Goal: Check status: Check status

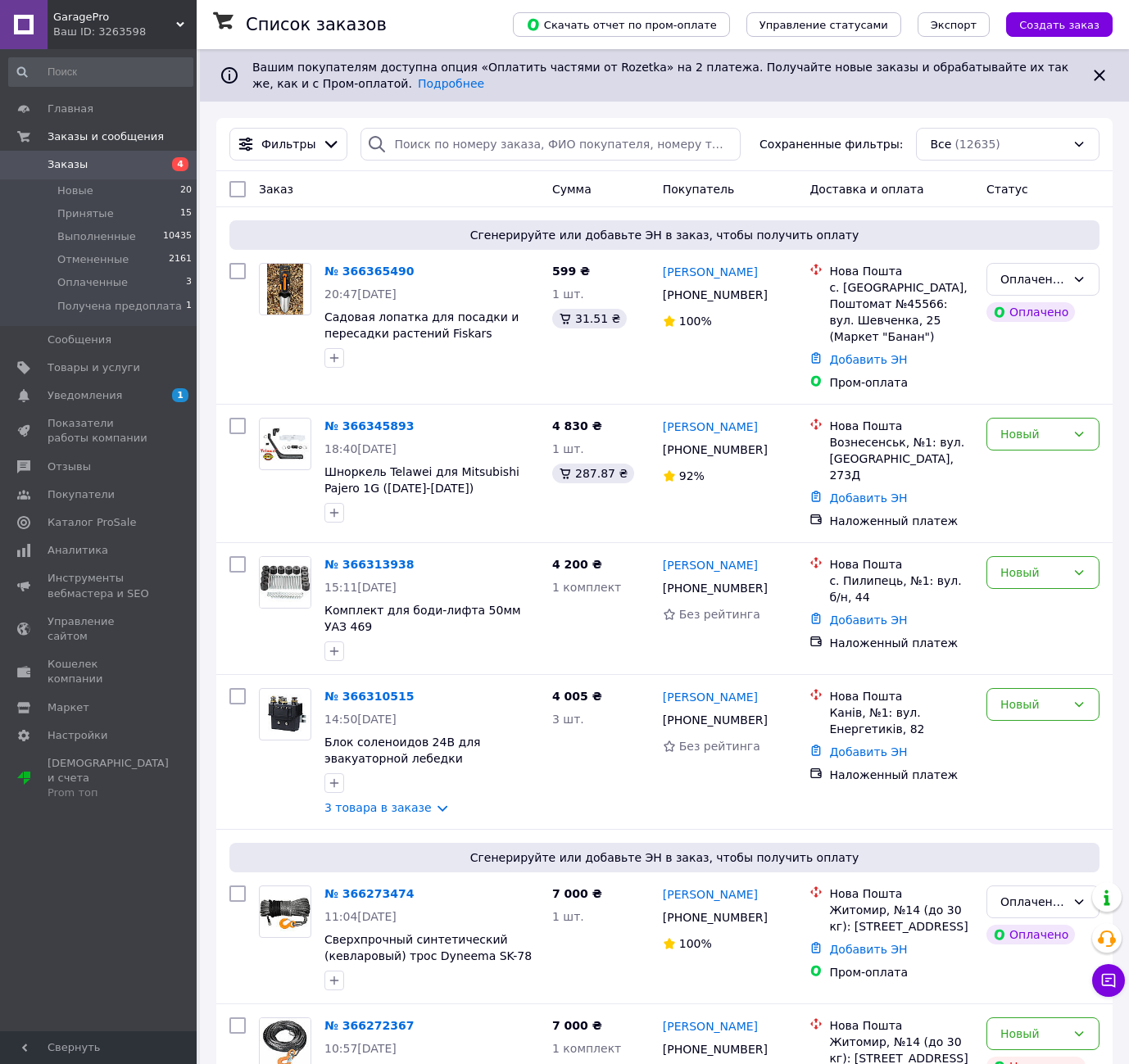
click at [106, 166] on span "Заказы" at bounding box center [100, 164] width 104 height 14
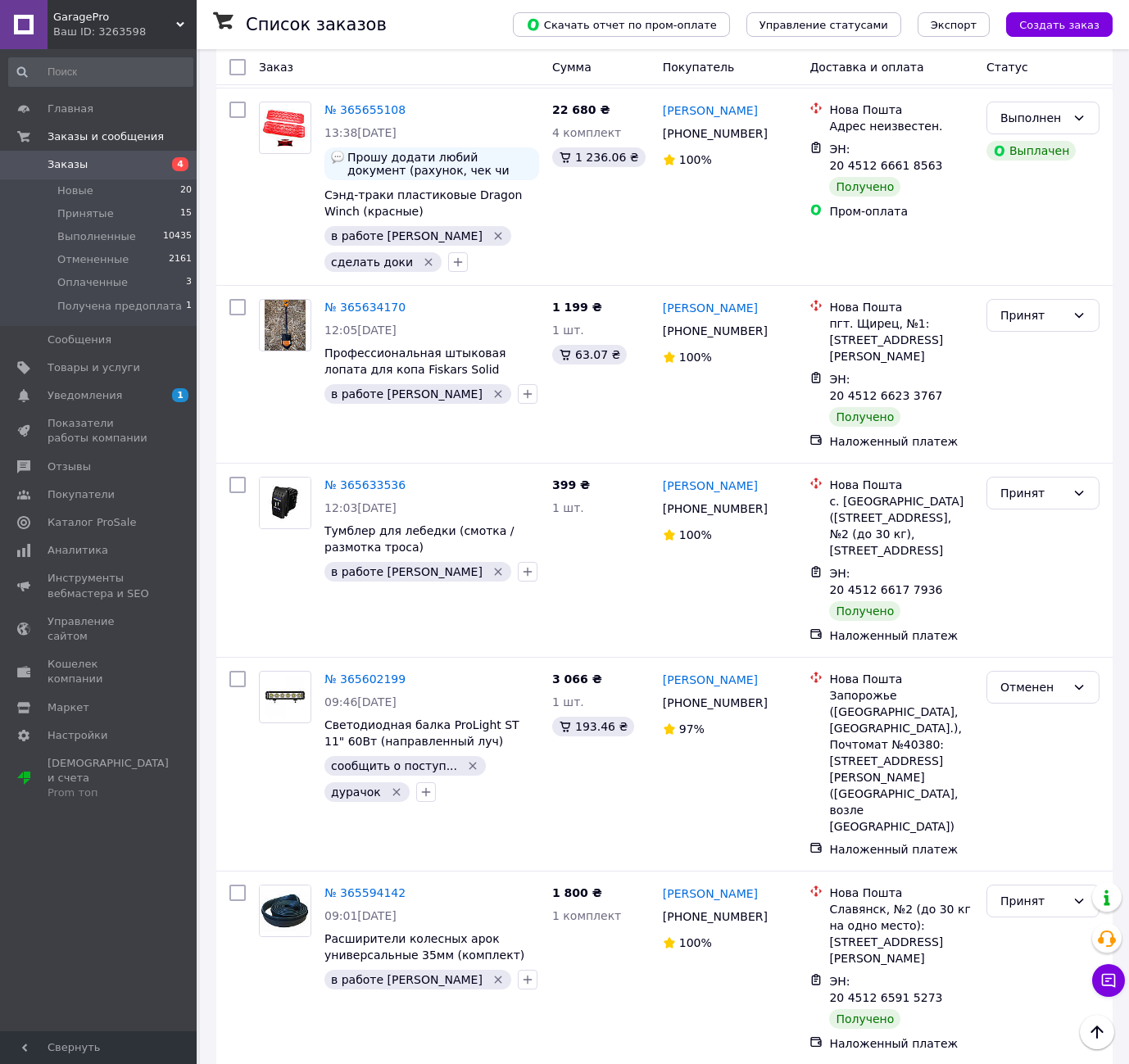
scroll to position [3047, 0]
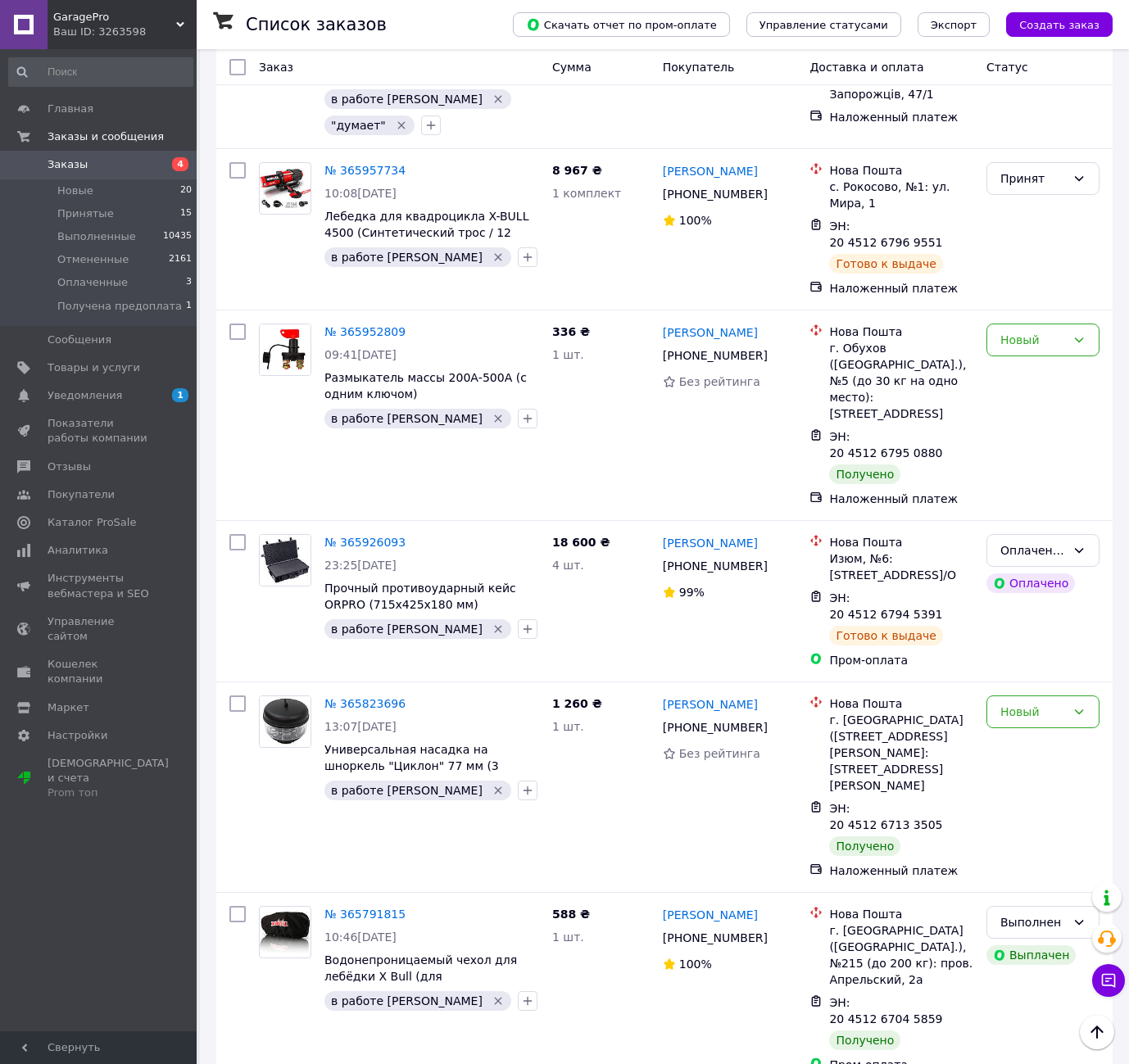
click at [1017, 731] on li "Принят" at bounding box center [1042, 737] width 112 height 30
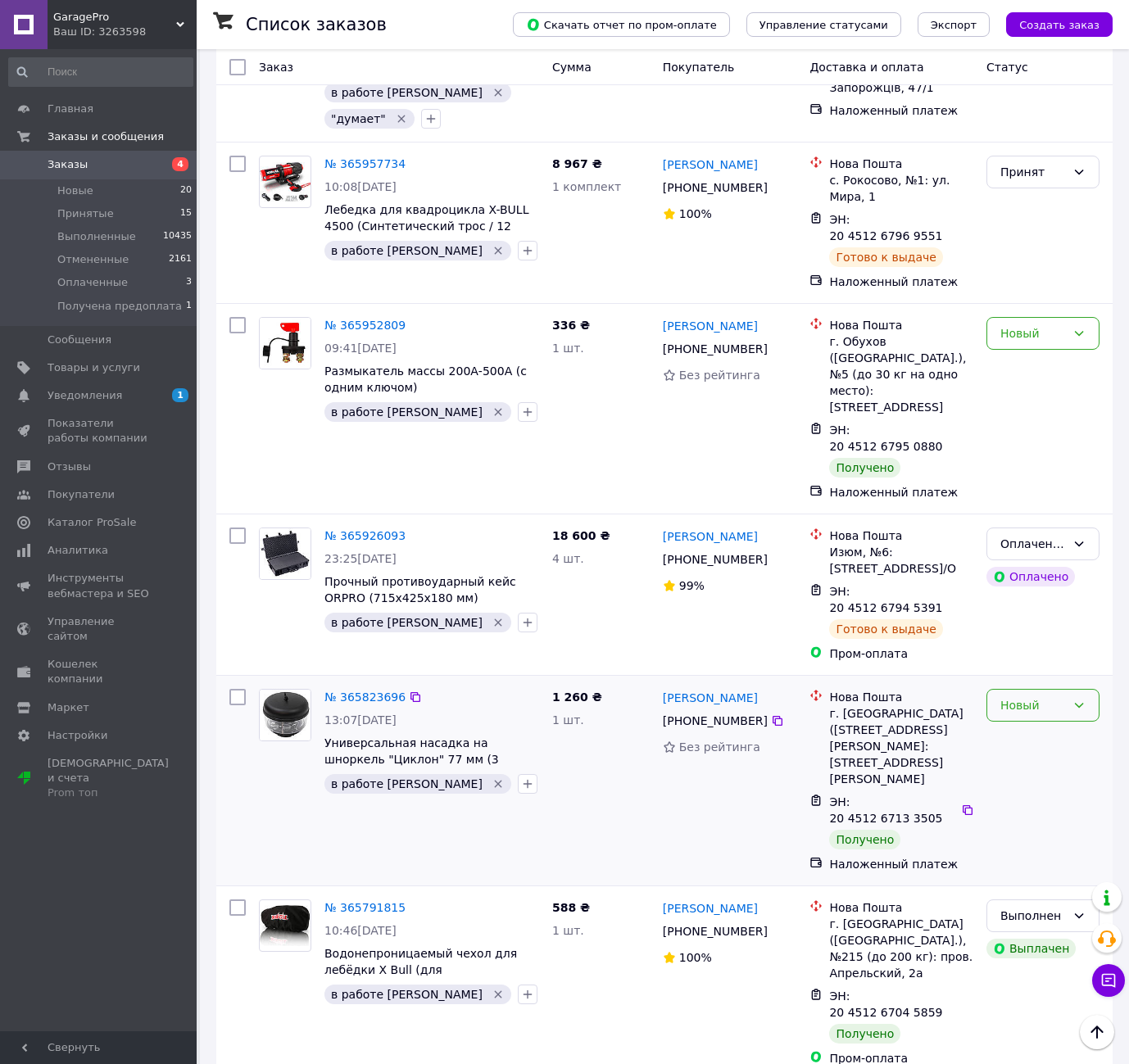
click at [1030, 689] on div "Новый" at bounding box center [1042, 705] width 113 height 32
click at [1022, 399] on li "Принят" at bounding box center [1042, 397] width 112 height 30
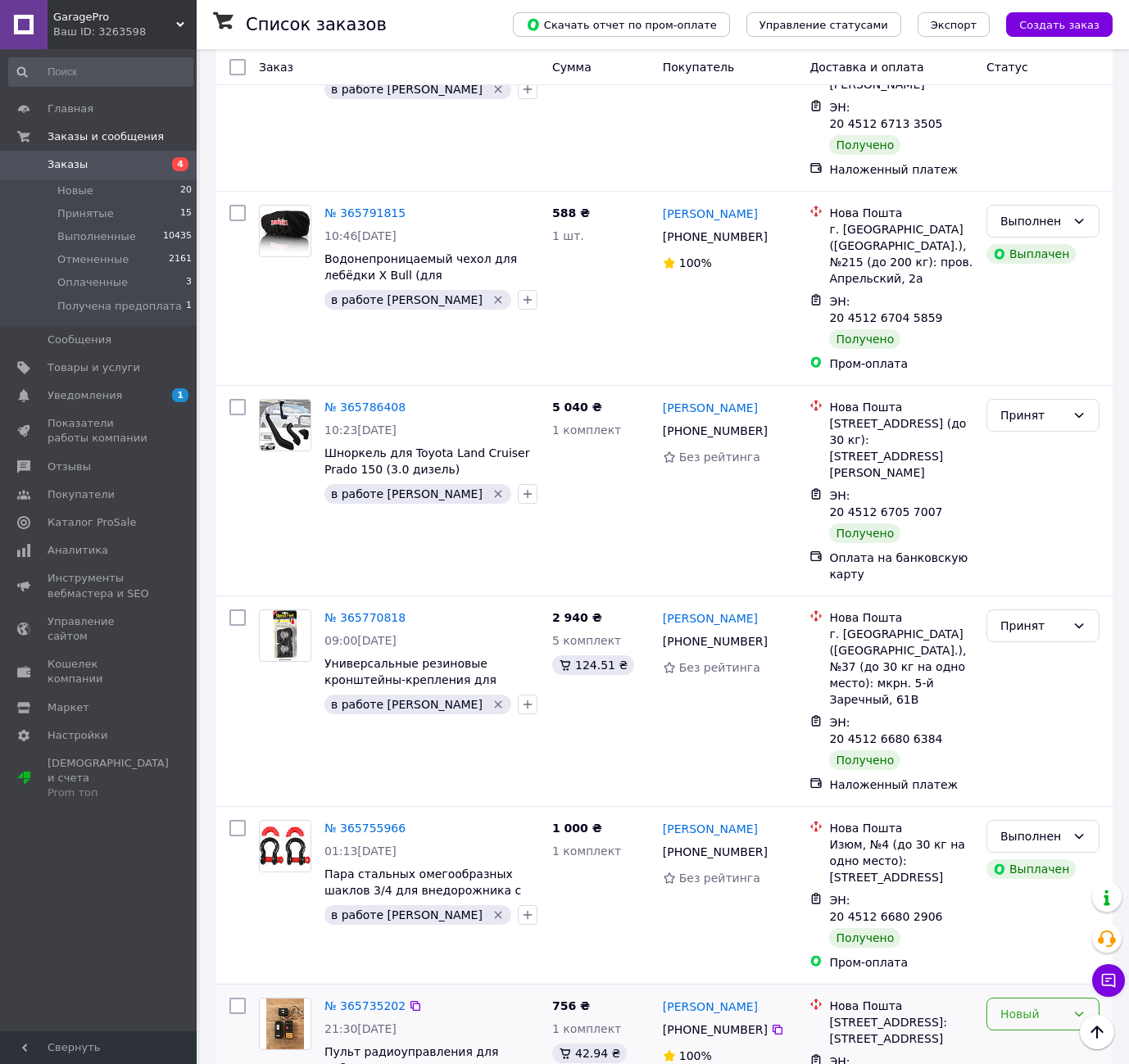
click at [999, 998] on div "Новый" at bounding box center [1042, 1014] width 113 height 32
click at [1016, 573] on li "Принят" at bounding box center [1042, 575] width 112 height 30
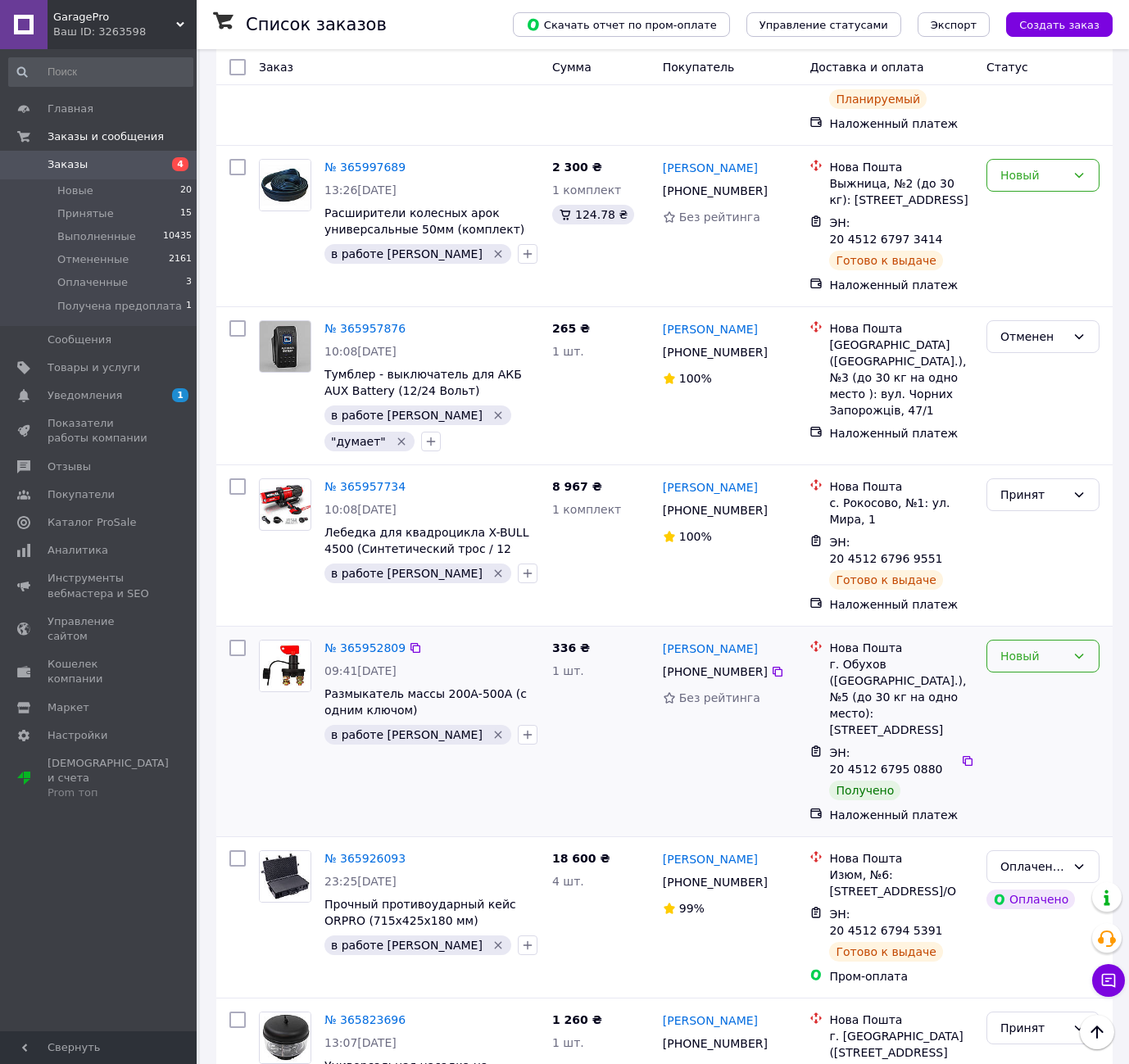
drag, startPoint x: 1048, startPoint y: 380, endPoint x: 1048, endPoint y: 396, distance: 16.0
click at [1048, 647] on div "Новый" at bounding box center [1033, 656] width 66 height 18
click at [1045, 418] on li "Принят" at bounding box center [1042, 414] width 112 height 30
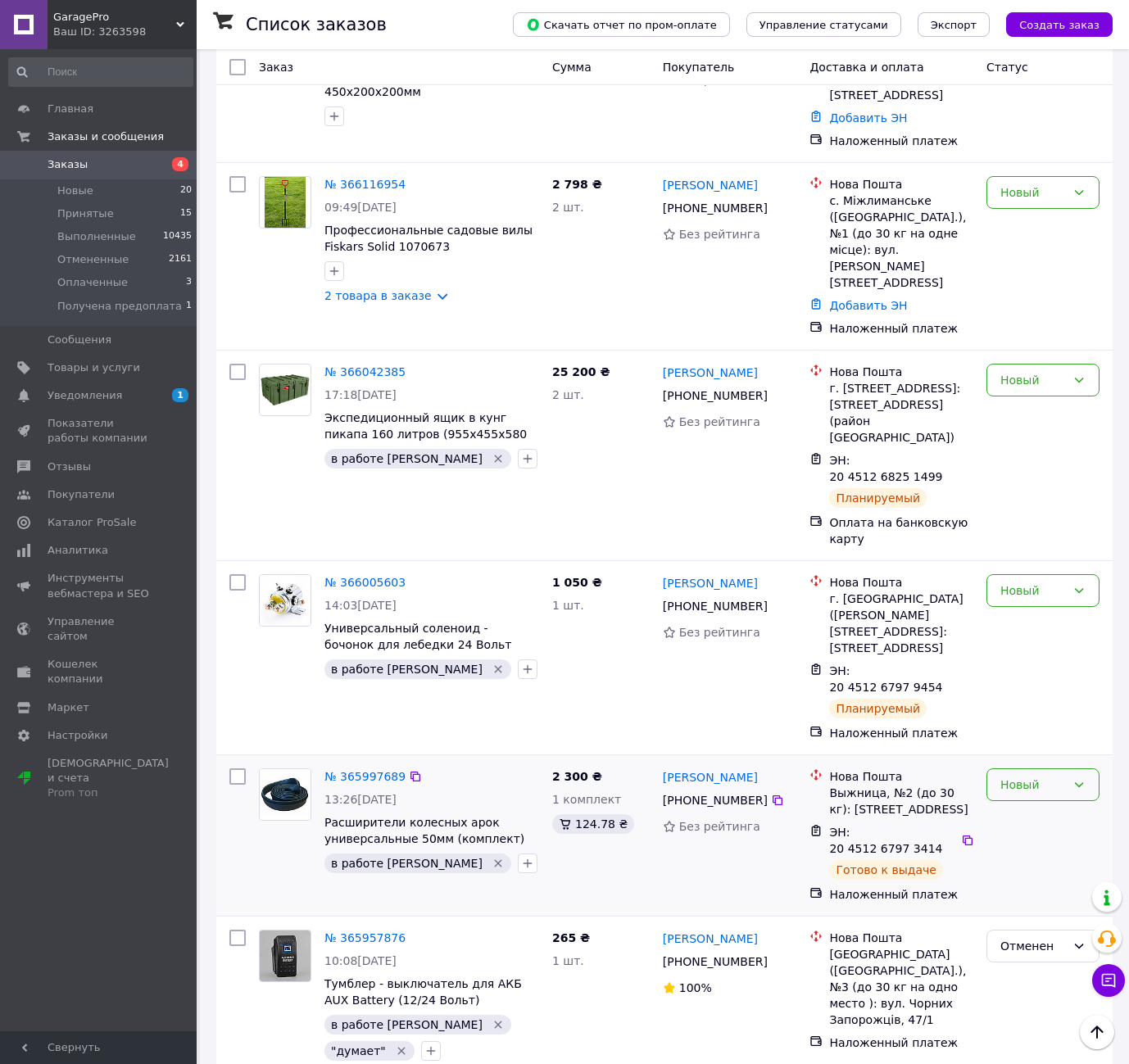
click at [1008, 776] on div "Новый" at bounding box center [1033, 784] width 66 height 18
click at [1015, 575] on li "Принят" at bounding box center [1042, 575] width 112 height 30
click at [1019, 581] on div "Новый" at bounding box center [1033, 590] width 66 height 18
click at [1027, 418] on li "Принят" at bounding box center [1042, 414] width 112 height 30
click at [1022, 371] on div "Новый" at bounding box center [1033, 379] width 66 height 18
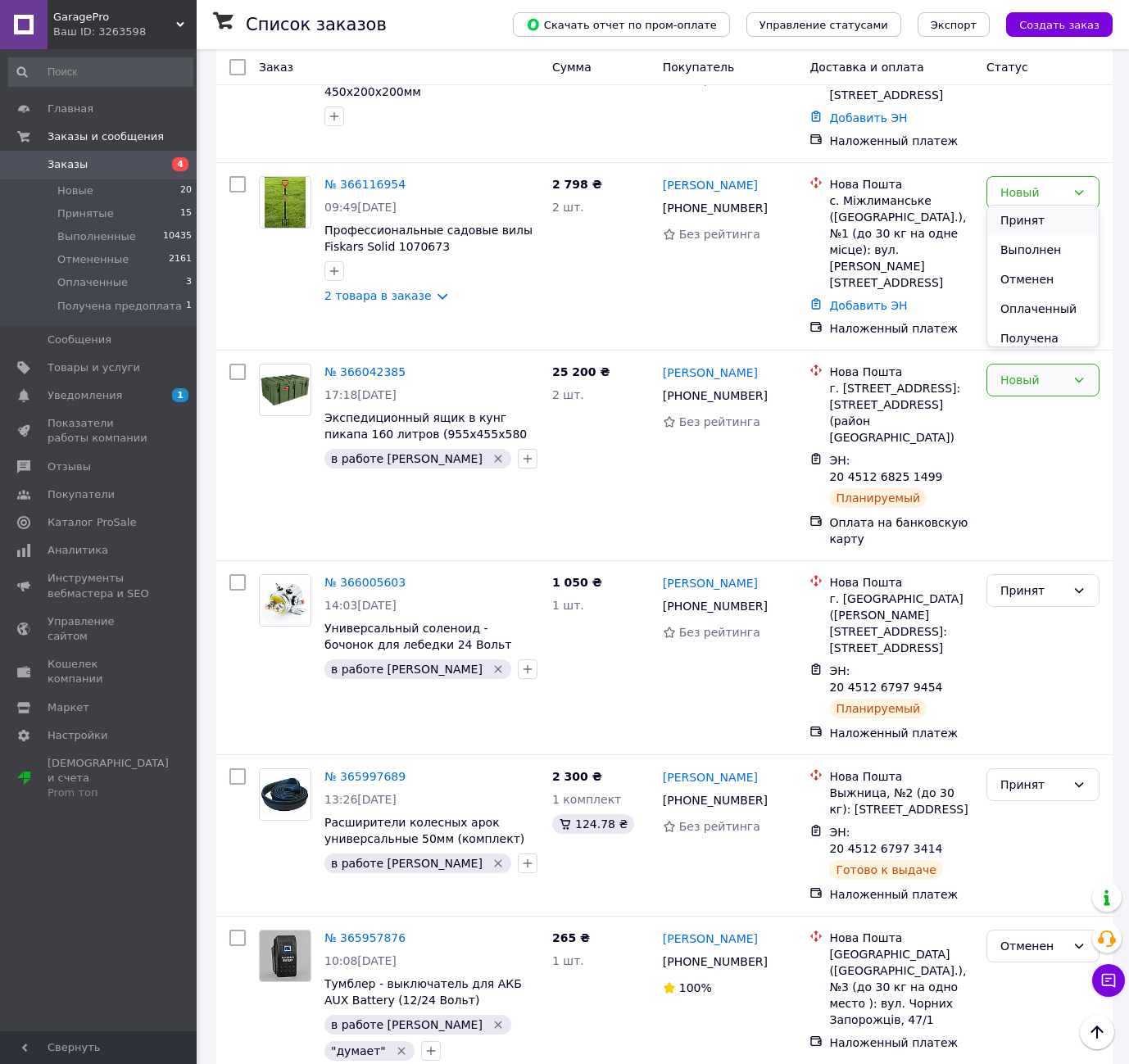
click at [1018, 225] on li "Принят" at bounding box center [1042, 220] width 112 height 30
click at [44, 875] on div "Главная Заказы и сообщения Заказы 4 Новые 20 Принятые 15 Выполненные 10435 Отме…" at bounding box center [101, 542] width 201 height 986
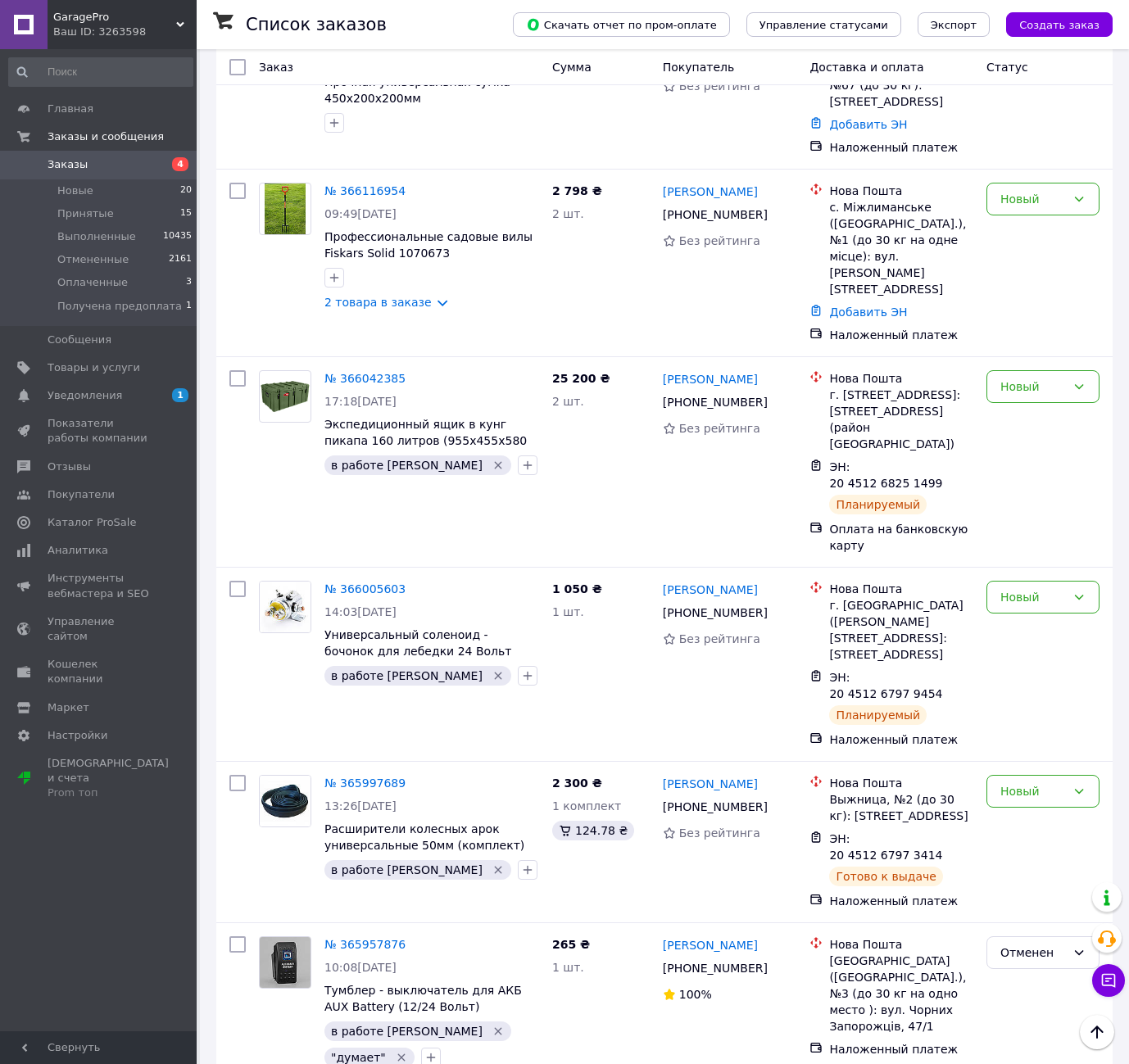
scroll to position [2115, 0]
